Goal: Communication & Community: Connect with others

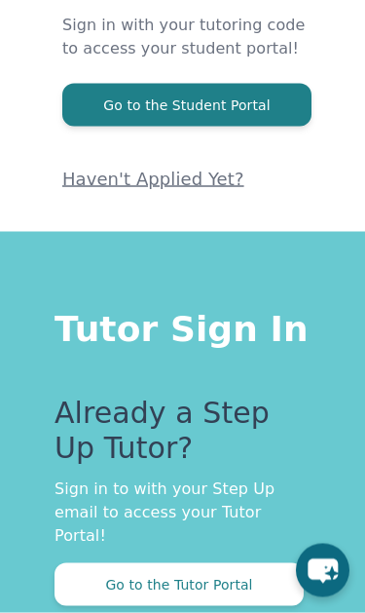
scroll to position [311, 0]
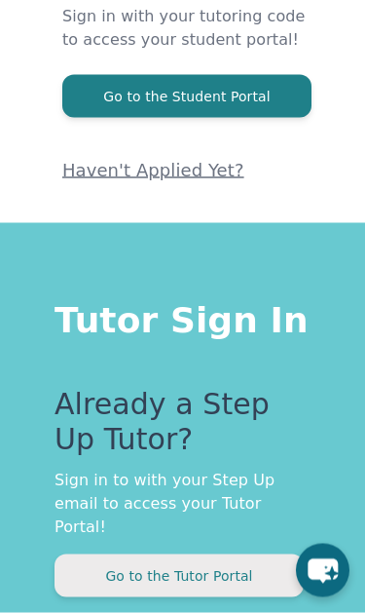
click at [210, 554] on button "Go to the Tutor Portal" at bounding box center [179, 575] width 249 height 43
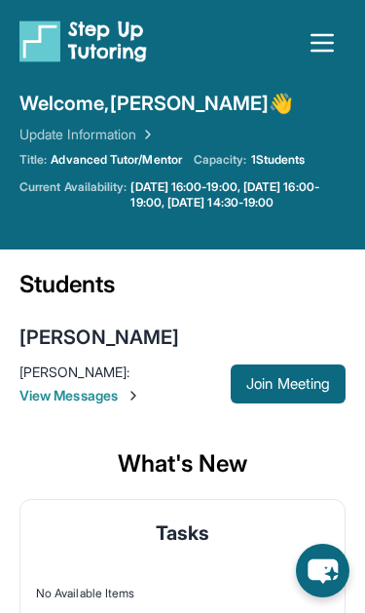
click at [90, 396] on span "View Messages" at bounding box center [124, 395] width 211 height 19
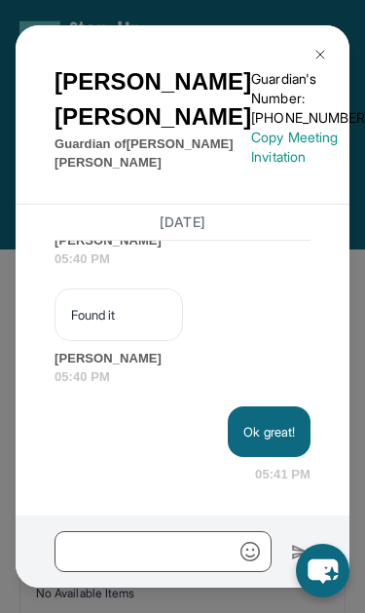
scroll to position [143218, 0]
click at [315, 49] on img at bounding box center [321, 55] width 16 height 16
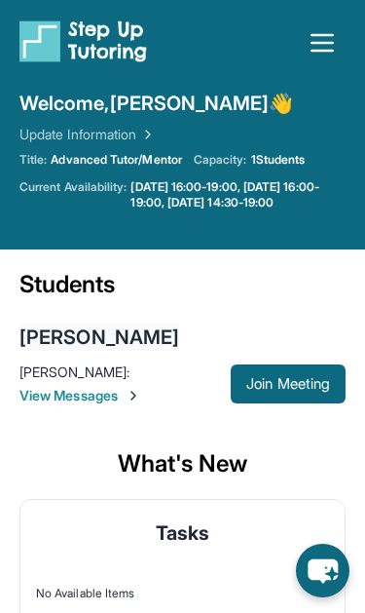
click at [101, 330] on div "[PERSON_NAME]" at bounding box center [99, 337] width 160 height 27
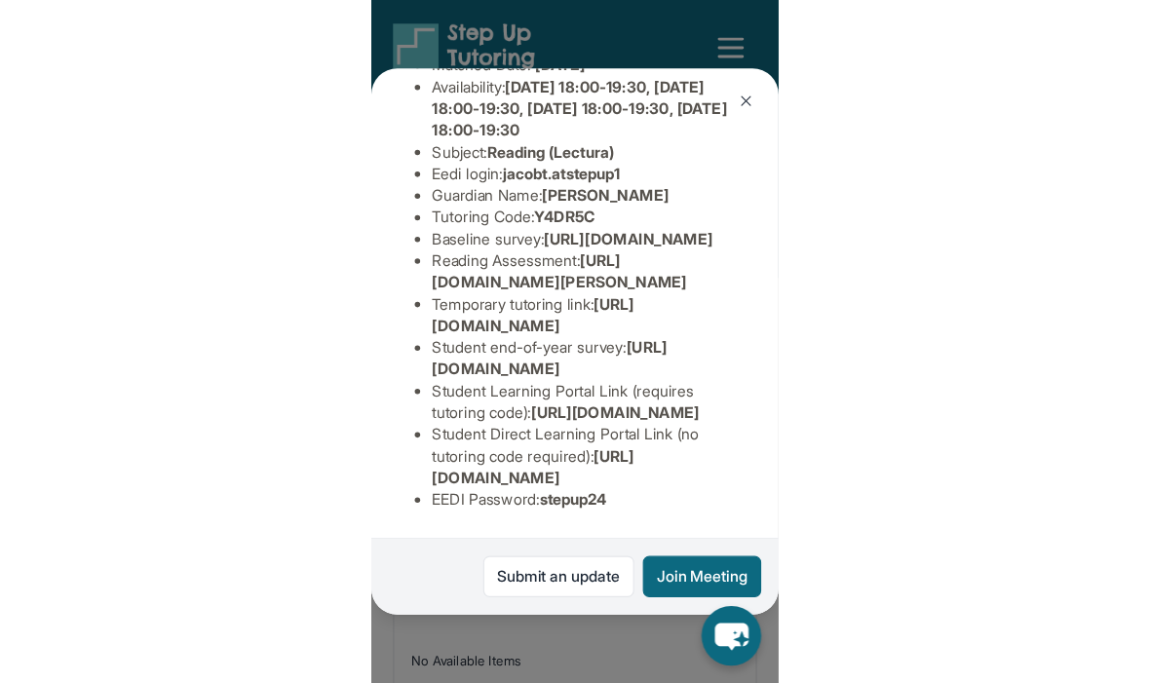
scroll to position [443, 0]
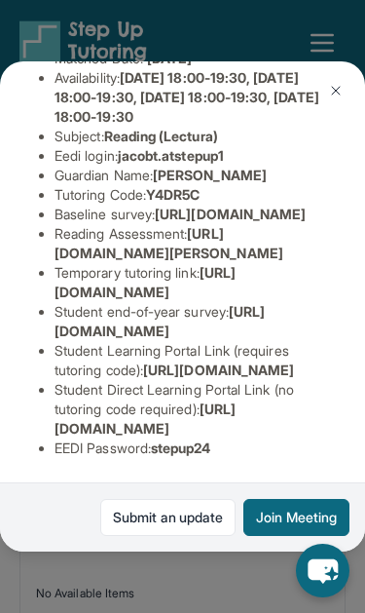
click at [340, 83] on img at bounding box center [336, 91] width 16 height 16
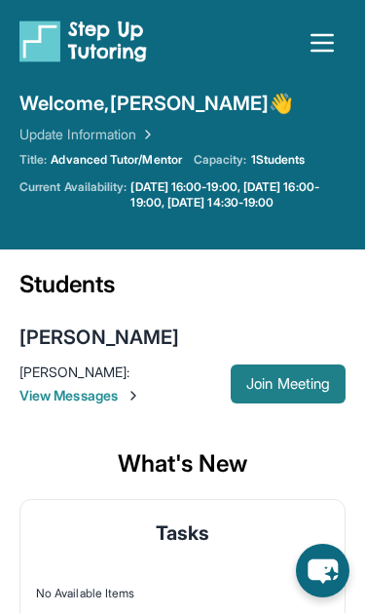
click at [265, 381] on span "Join Meeting" at bounding box center [289, 384] width 84 height 12
